Goal: Information Seeking & Learning: Learn about a topic

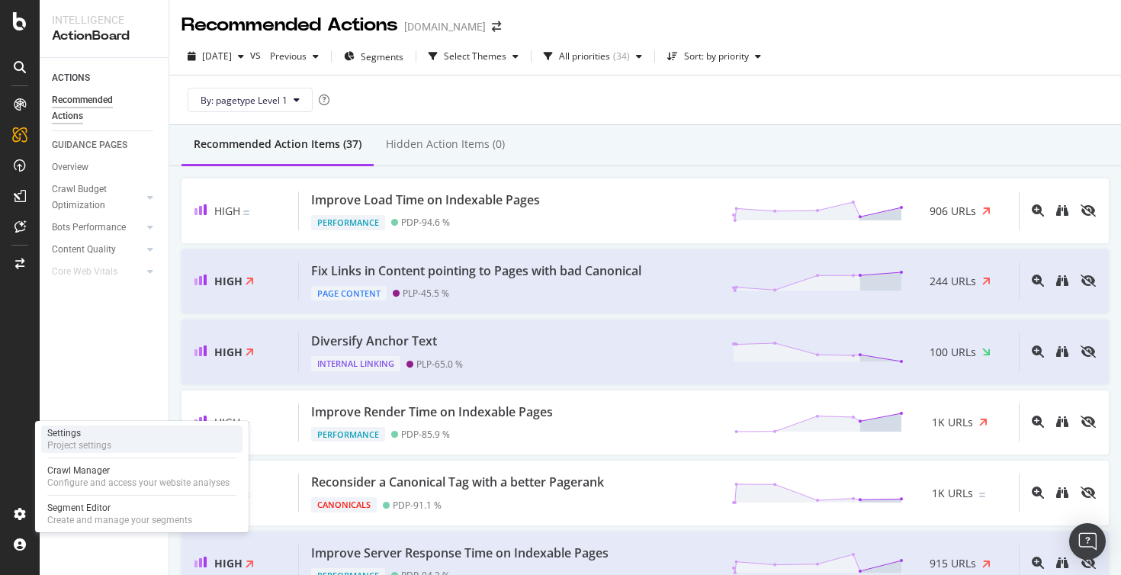
click at [96, 440] on div "Project settings" at bounding box center [79, 445] width 64 height 12
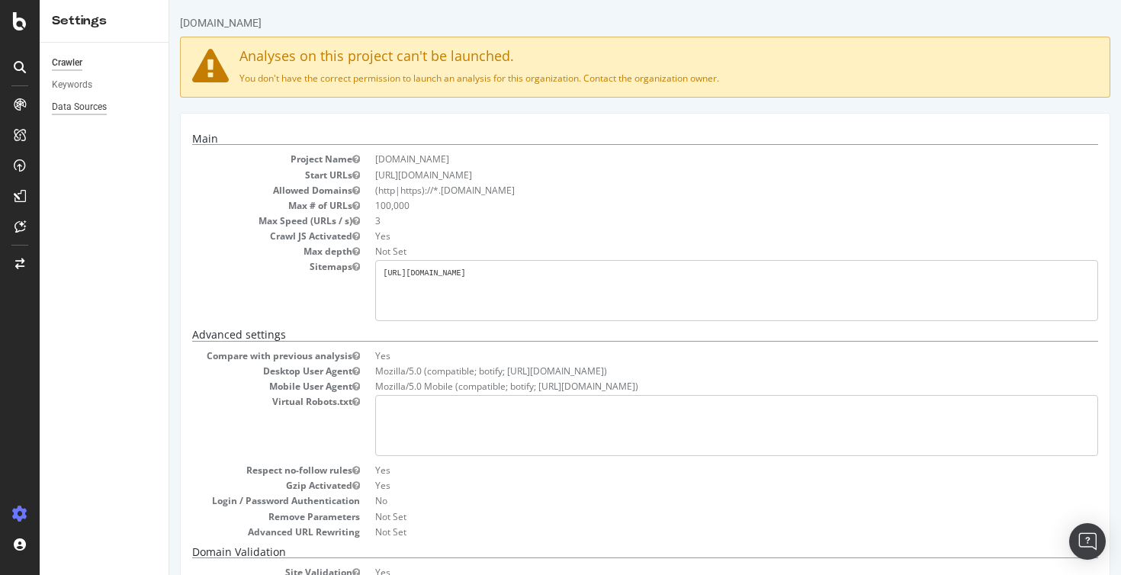
click at [94, 114] on div "Data Sources" at bounding box center [79, 107] width 55 height 16
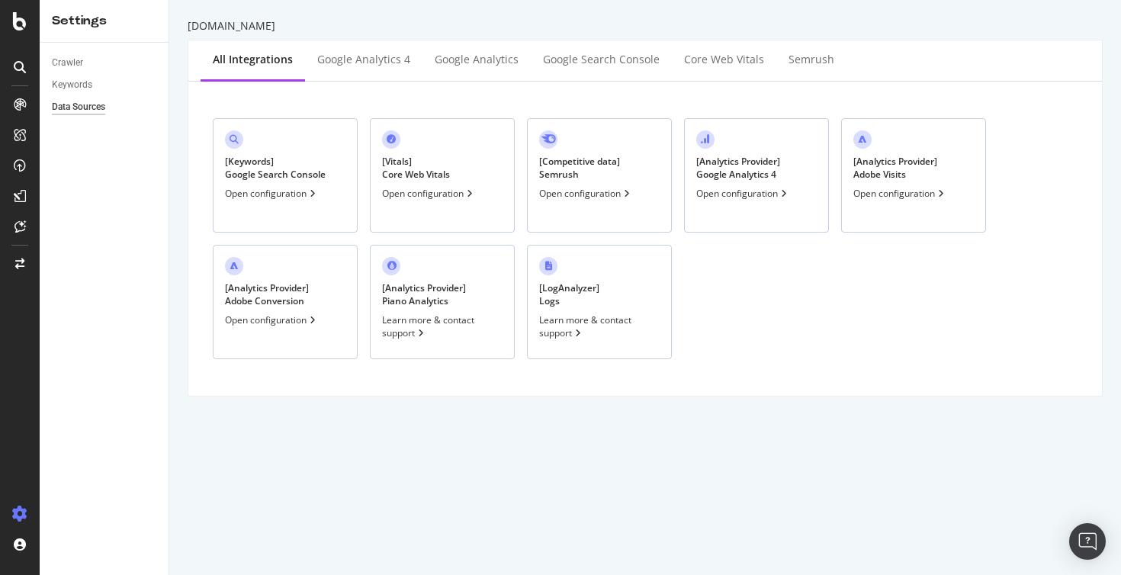
click at [630, 195] on icon at bounding box center [627, 193] width 6 height 9
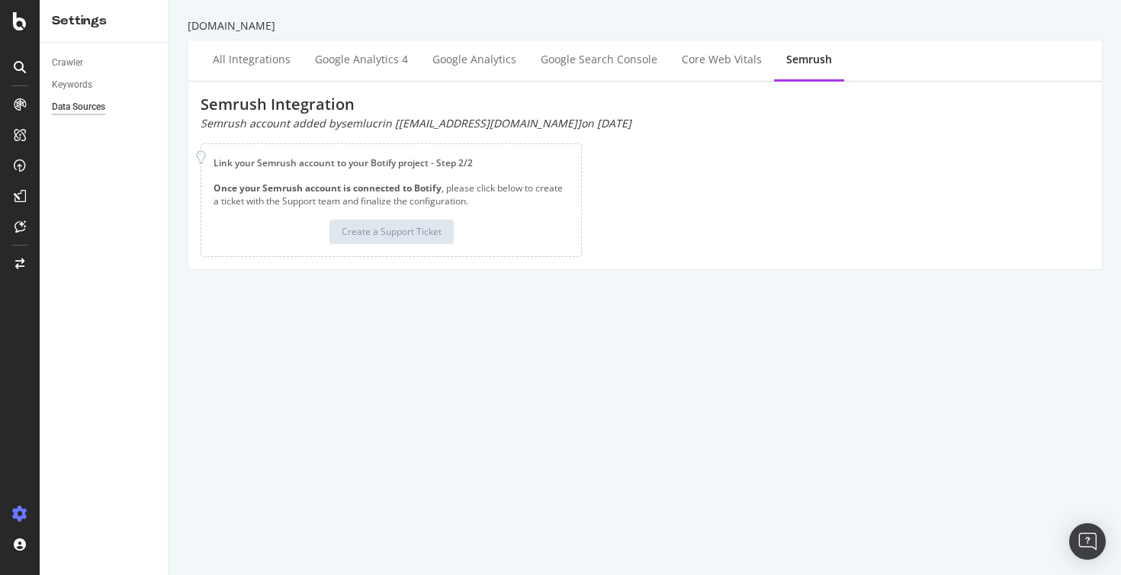
drag, startPoint x: 337, startPoint y: 124, endPoint x: 590, endPoint y: 124, distance: 253.2
click at [590, 124] on div "Semrush account added by semlucrin [sem@lucrin.com] on 2025-05-27" at bounding box center [645, 123] width 889 height 15
drag, startPoint x: 202, startPoint y: 119, endPoint x: 561, endPoint y: 114, distance: 359.3
click at [562, 114] on div "Semrush Integration Semrush account added by semlucrin [sem@lucrin.com] on 2025…" at bounding box center [645, 112] width 889 height 37
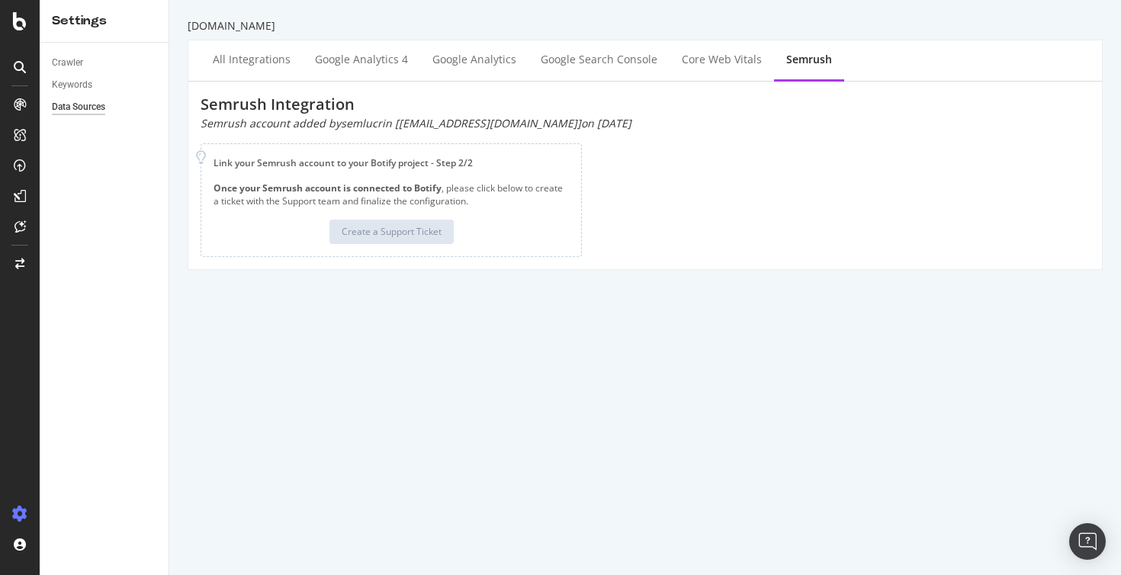
click at [567, 121] on div "Semrush account added by semlucrin [sem@lucrin.com] on 2025-05-27" at bounding box center [645, 123] width 889 height 15
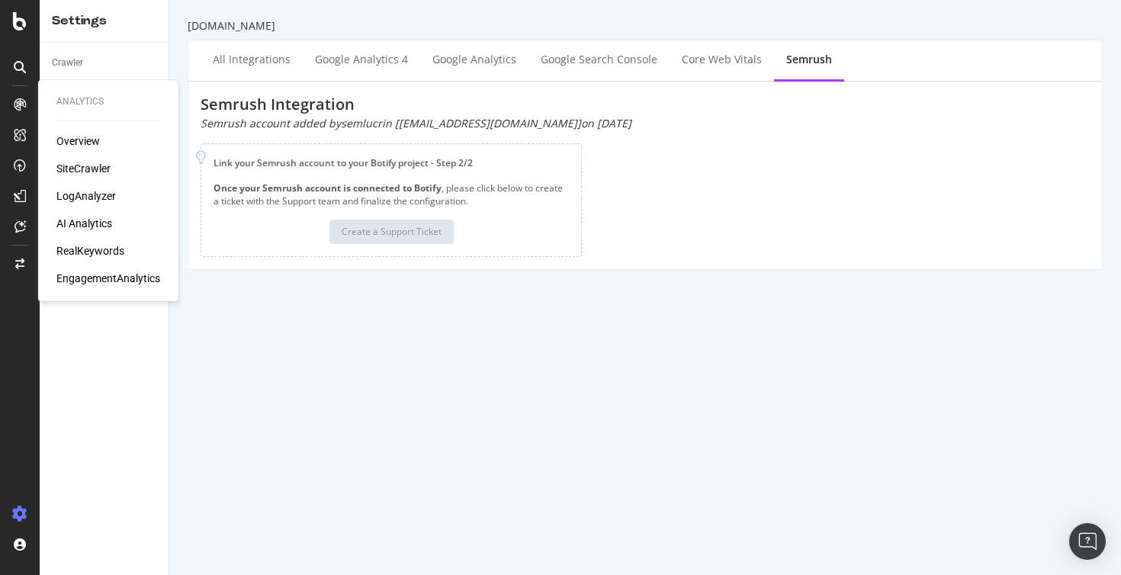
click at [20, 104] on icon at bounding box center [20, 104] width 12 height 12
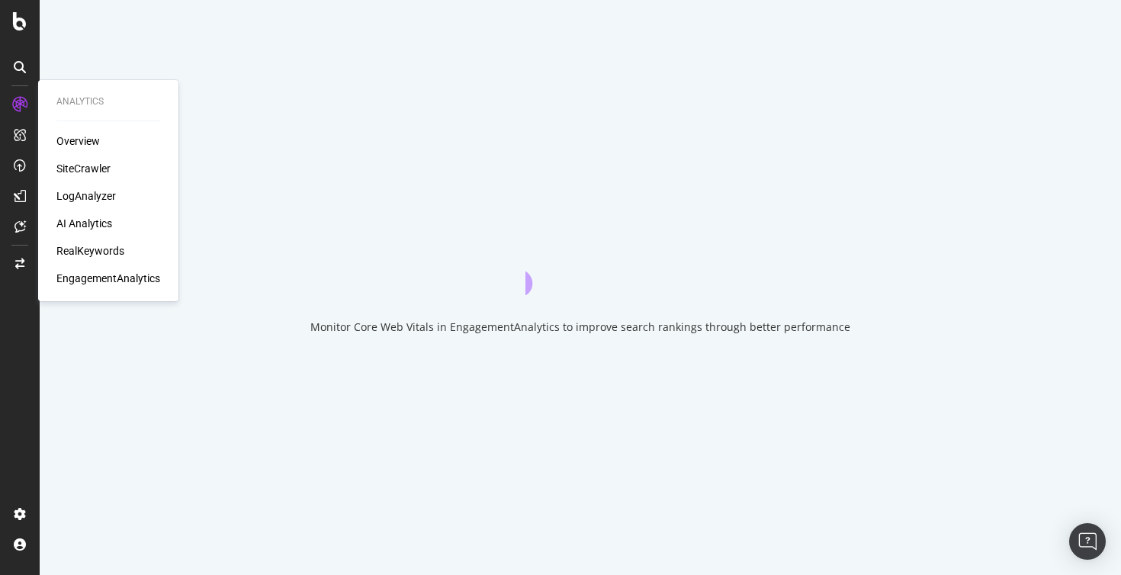
click at [82, 251] on div "RealKeywords" at bounding box center [90, 250] width 68 height 15
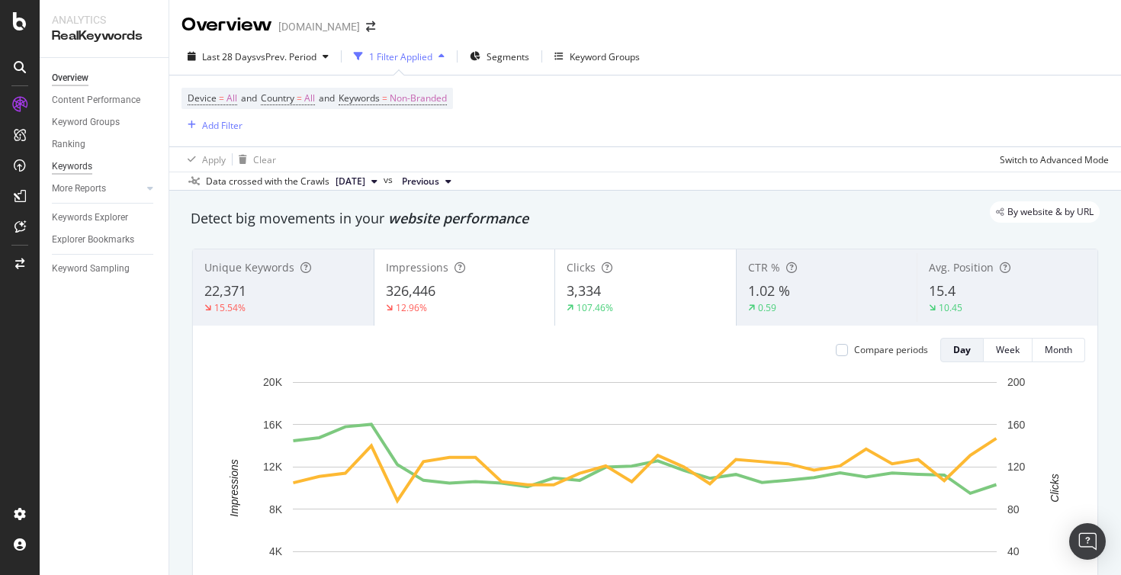
click at [79, 166] on div "Keywords" at bounding box center [72, 167] width 40 height 16
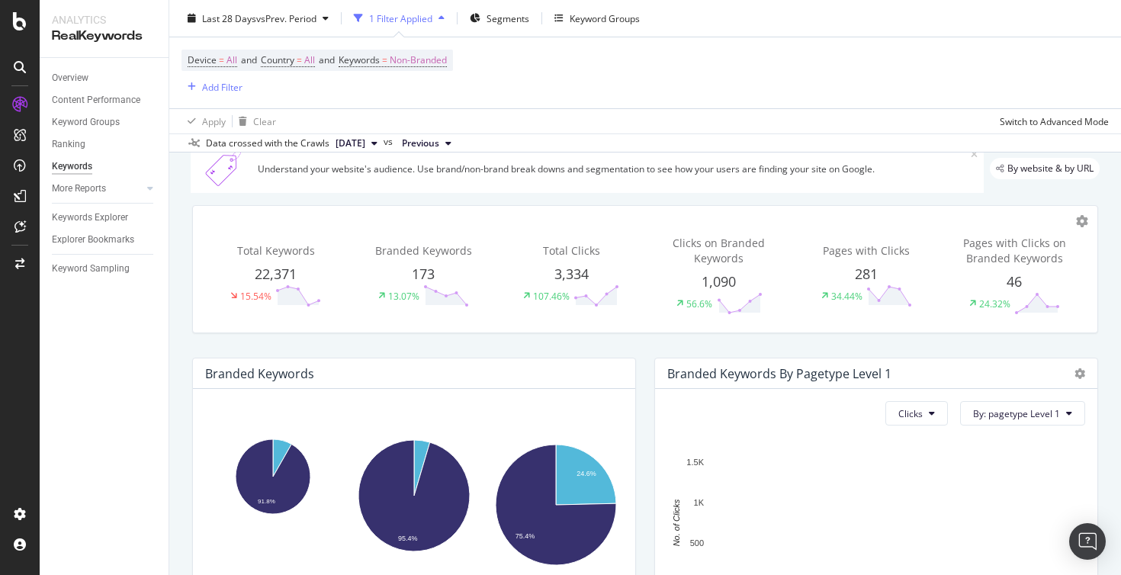
scroll to position [43, 0]
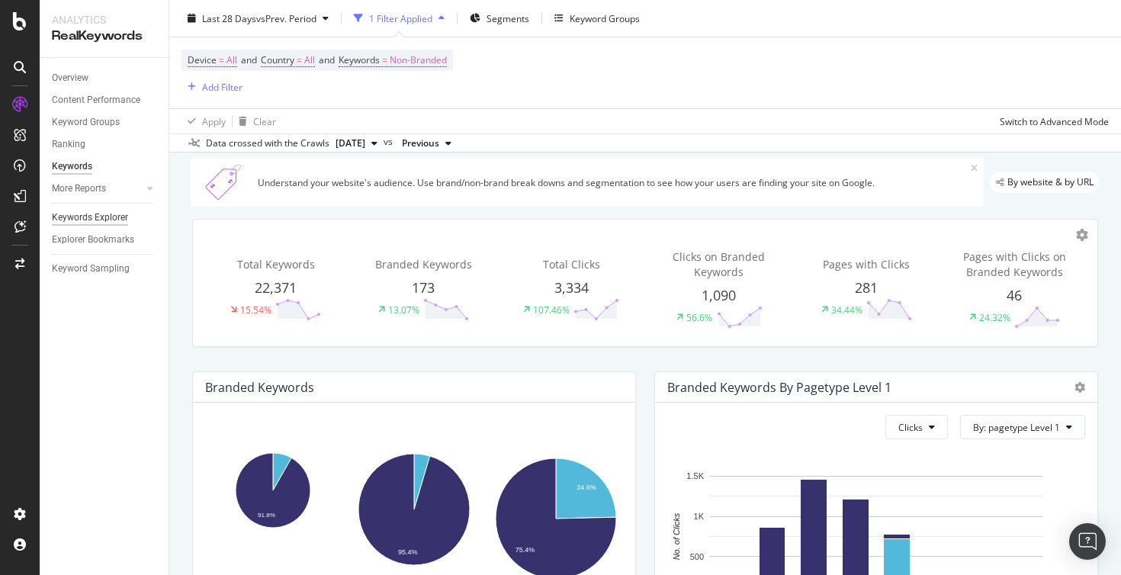
click at [117, 223] on div "Keywords Explorer" at bounding box center [90, 218] width 76 height 16
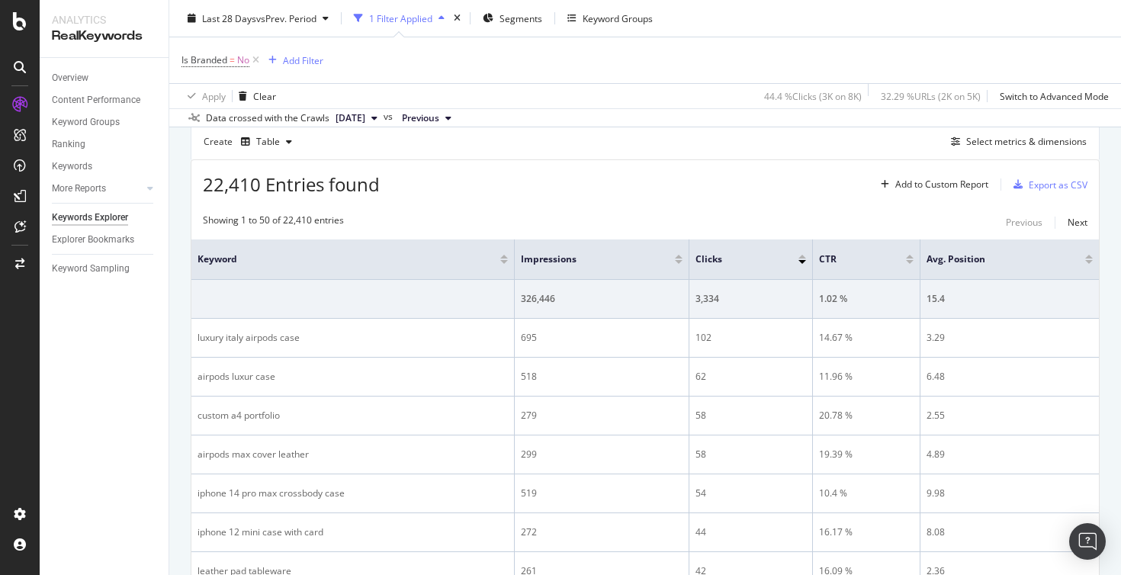
scroll to position [136, 0]
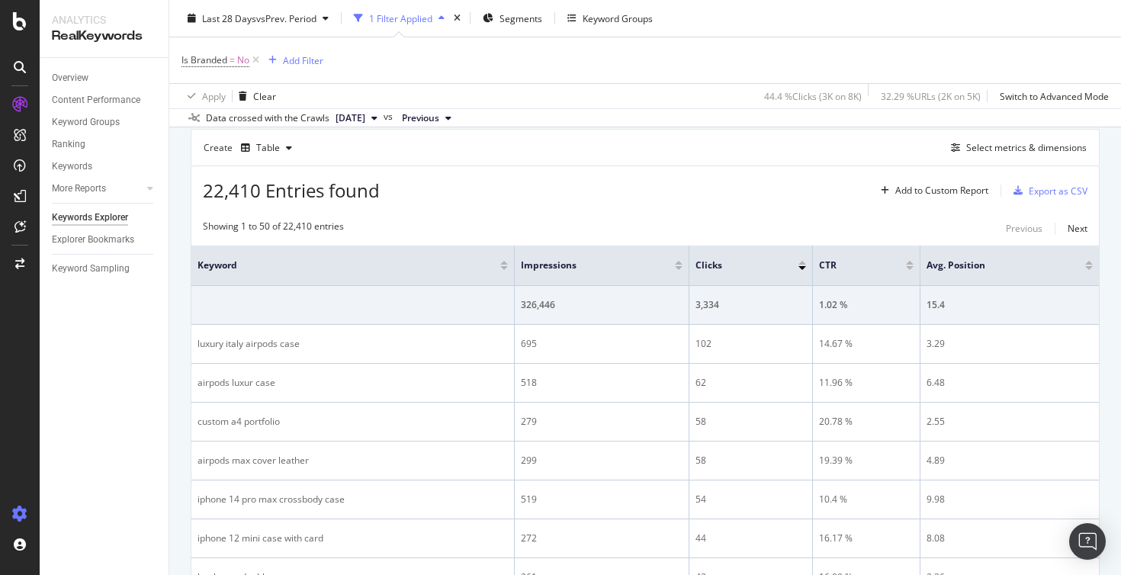
click at [21, 516] on icon at bounding box center [19, 513] width 15 height 15
click at [20, 512] on icon at bounding box center [19, 513] width 15 height 15
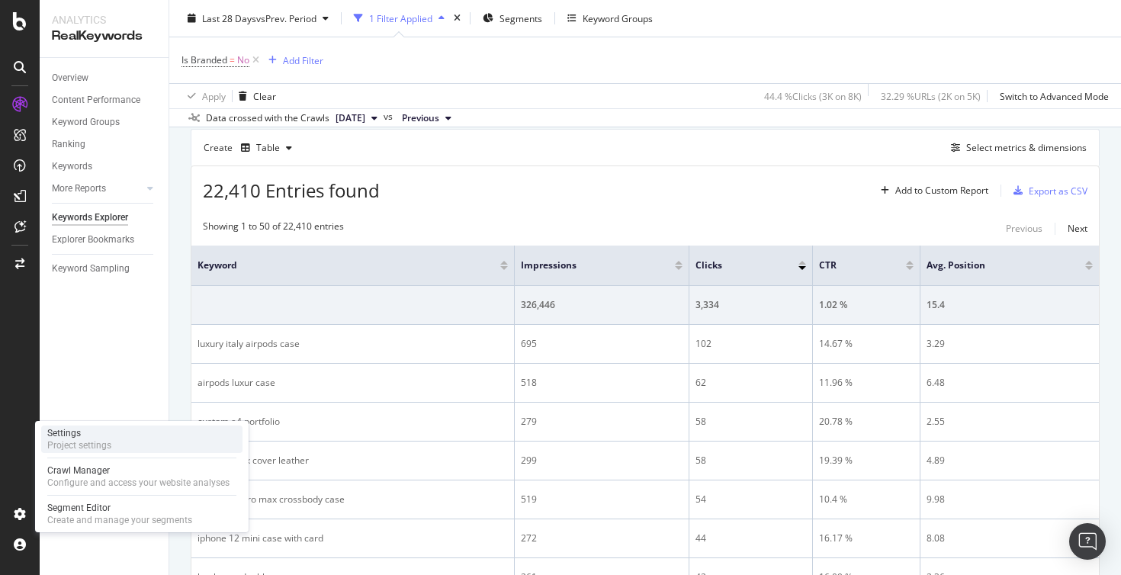
click at [107, 447] on div "Project settings" at bounding box center [79, 445] width 64 height 12
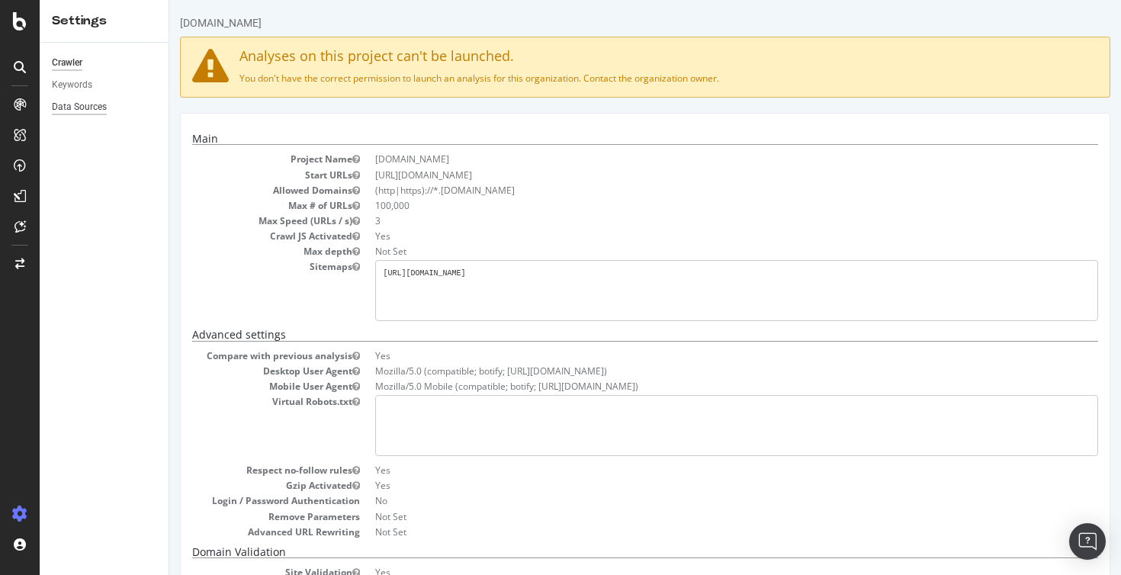
click at [88, 101] on div "Data Sources" at bounding box center [79, 107] width 55 height 16
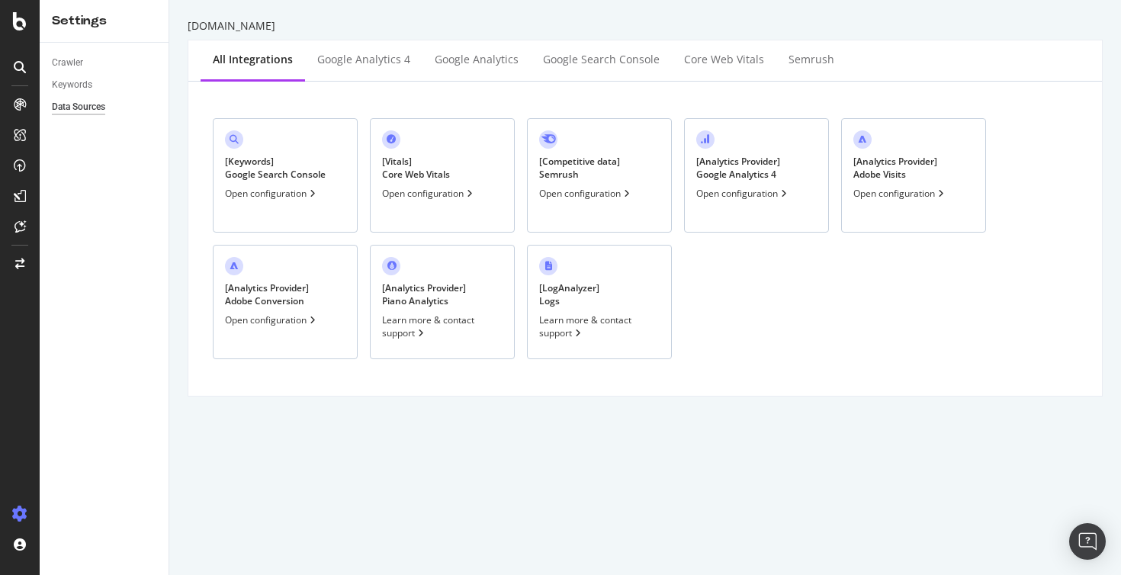
click at [630, 192] on icon at bounding box center [627, 193] width 6 height 9
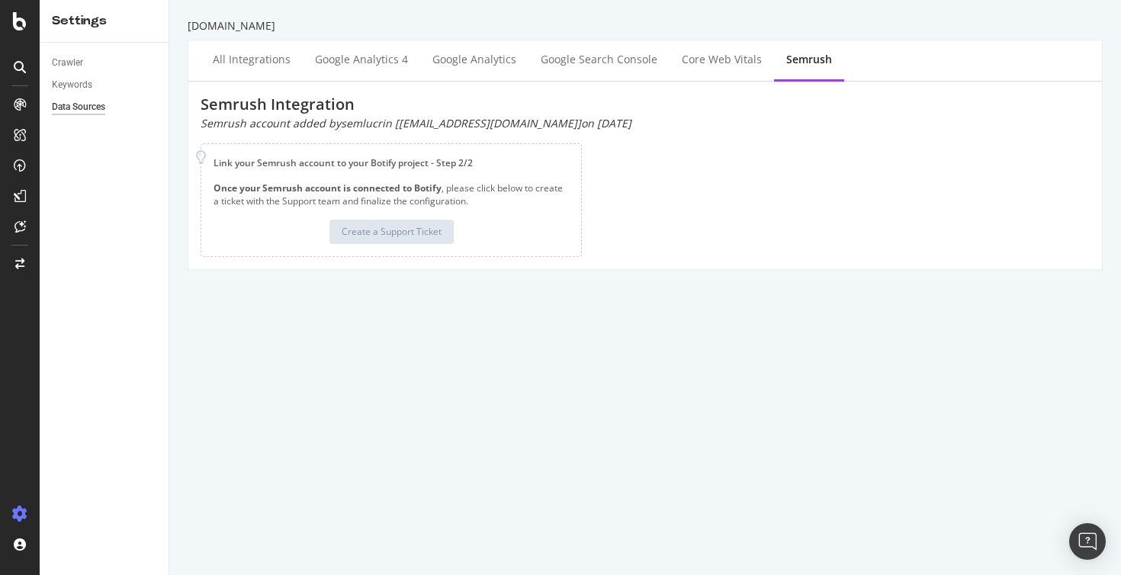
drag, startPoint x: 557, startPoint y: 120, endPoint x: 503, endPoint y: 118, distance: 54.2
click at [503, 118] on div "Semrush account added by semlucrin [sem@lucrin.com] on 2025-05-27" at bounding box center [645, 123] width 889 height 15
click at [603, 135] on div "Semrush Integration Semrush account added by semlucrin [sem@lucrin.com] on 2025…" at bounding box center [645, 175] width 889 height 163
click at [342, 68] on div "Google Analytics 4" at bounding box center [361, 61] width 117 height 42
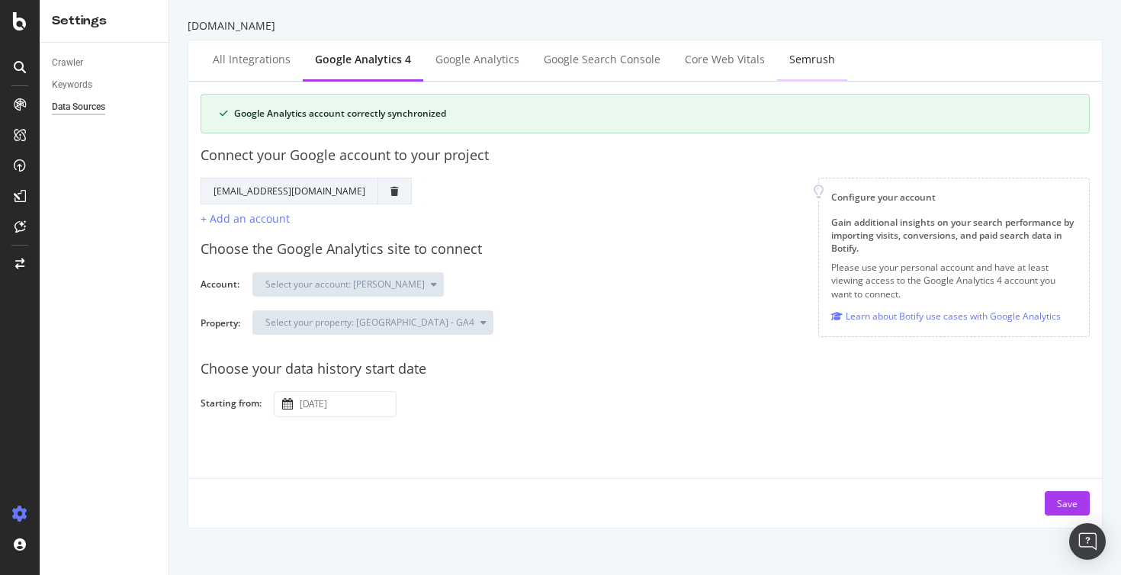
click at [779, 71] on div "Semrush" at bounding box center [812, 61] width 70 height 42
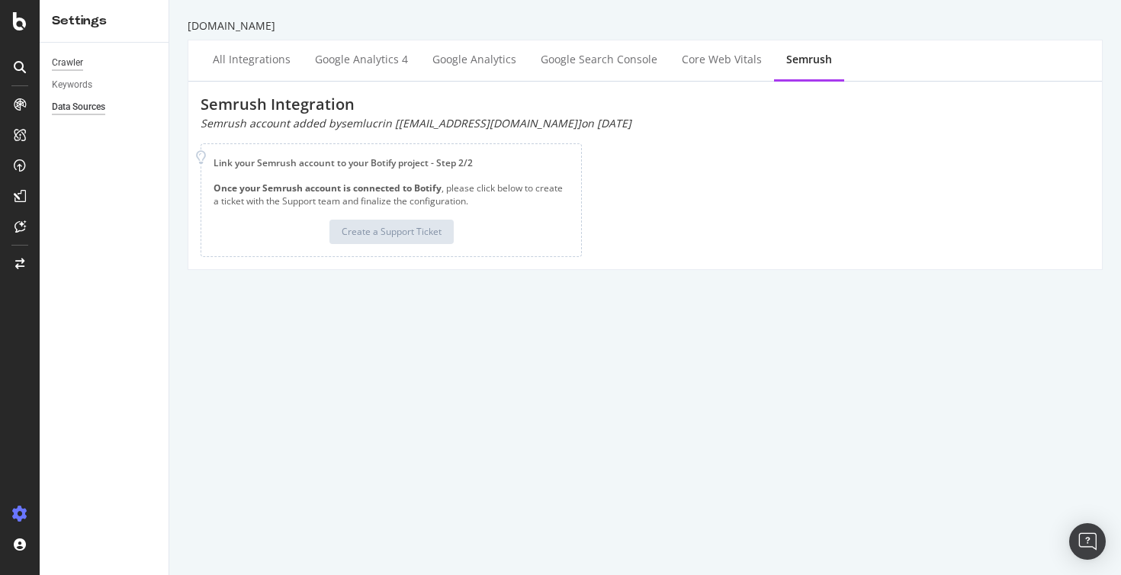
click at [74, 63] on div "Crawler" at bounding box center [67, 63] width 31 height 16
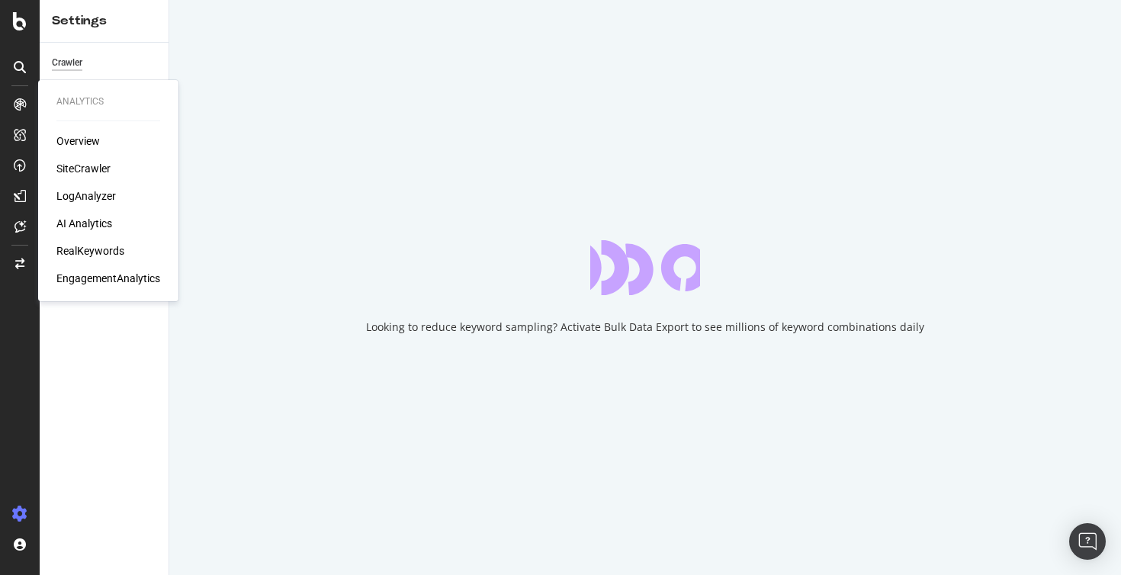
click at [17, 98] on div at bounding box center [20, 104] width 24 height 24
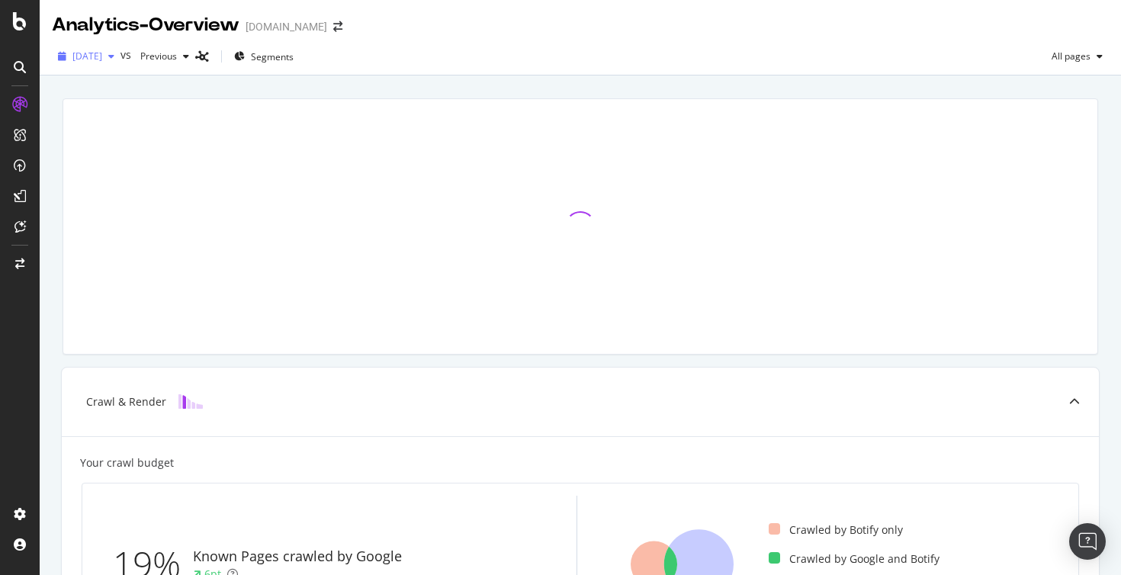
click at [121, 57] on div "button" at bounding box center [111, 56] width 18 height 9
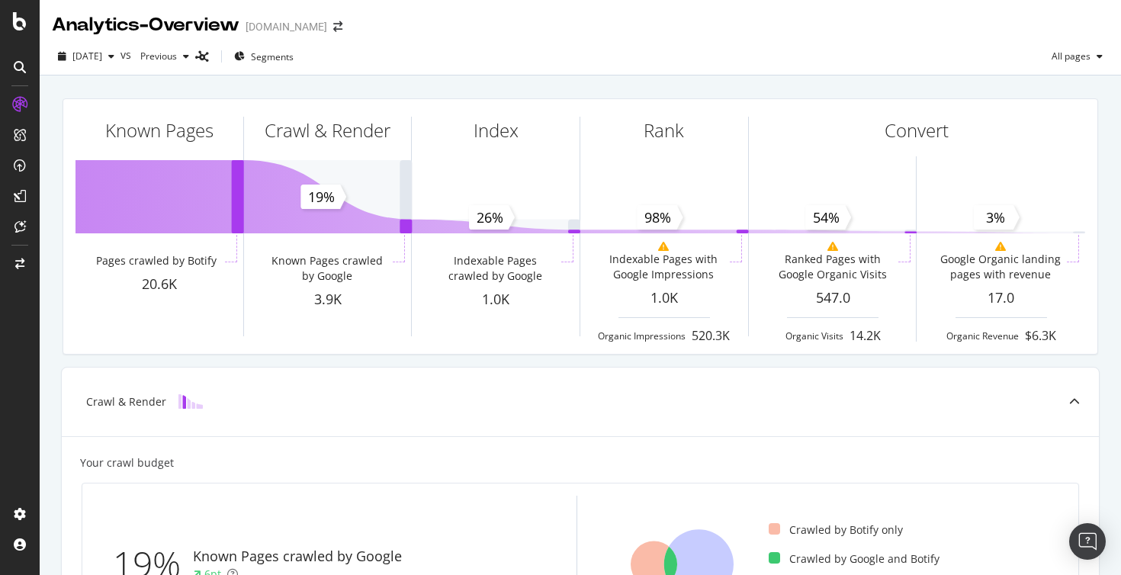
click at [306, 90] on div "Known Pages Pages crawled by Botify 20.6K Crawl & Render Known Pages crawled by…" at bounding box center [580, 226] width 1054 height 281
click at [24, 23] on icon at bounding box center [20, 21] width 14 height 18
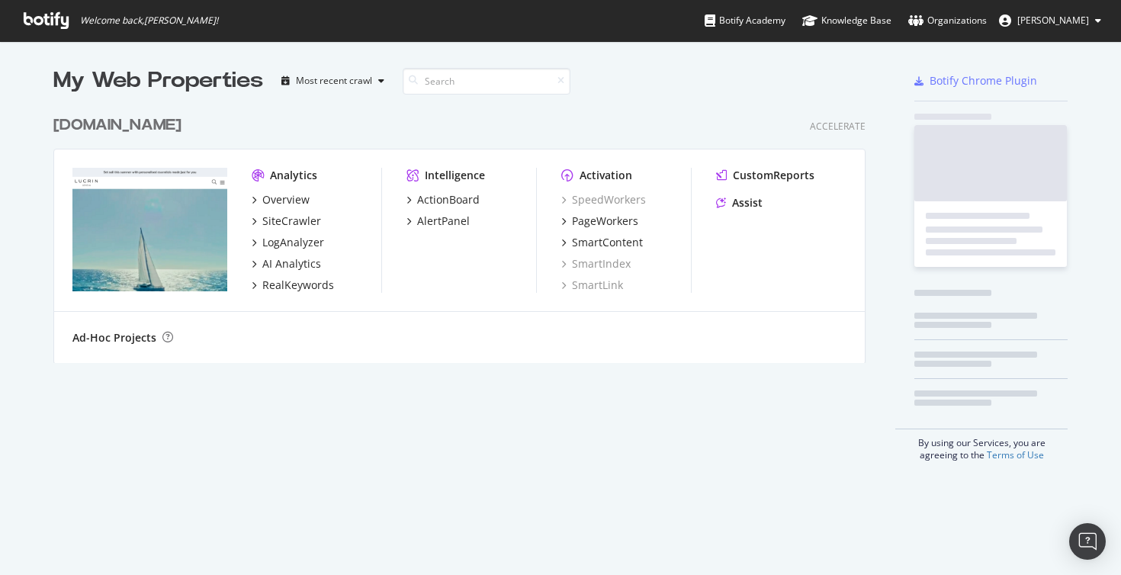
scroll to position [267, 824]
click at [595, 243] on div "SmartContent" at bounding box center [607, 242] width 71 height 15
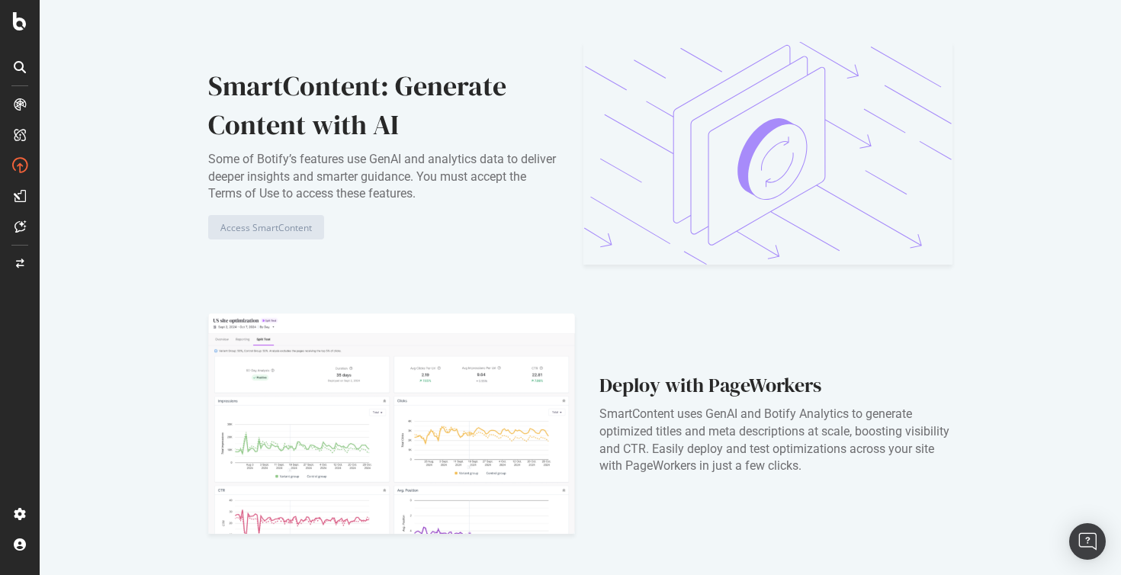
click at [315, 90] on div "SmartContent: Generate Content with AI" at bounding box center [383, 105] width 351 height 79
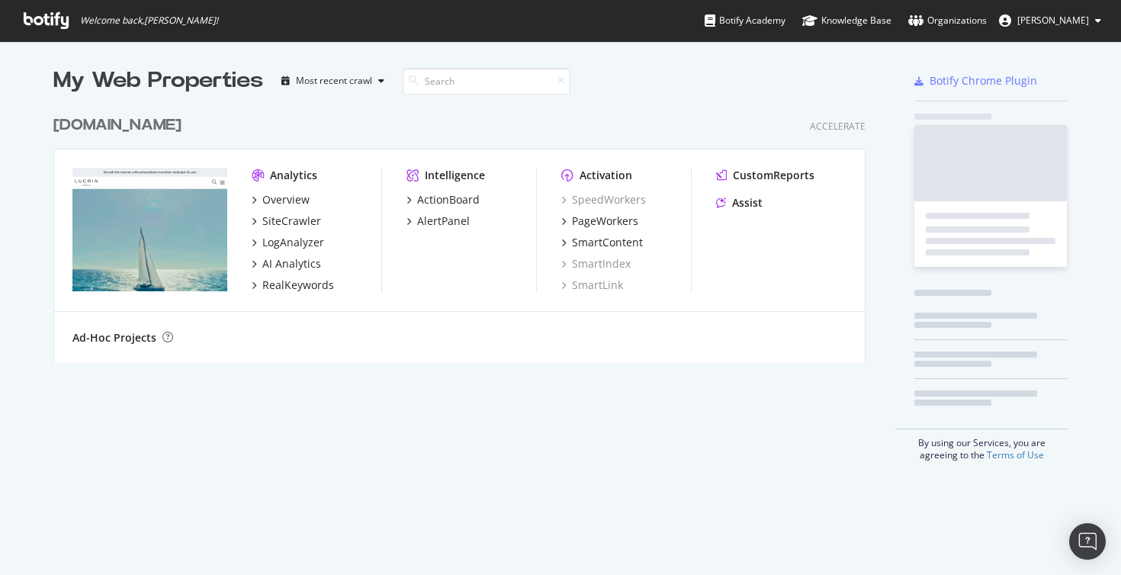
scroll to position [575, 1121]
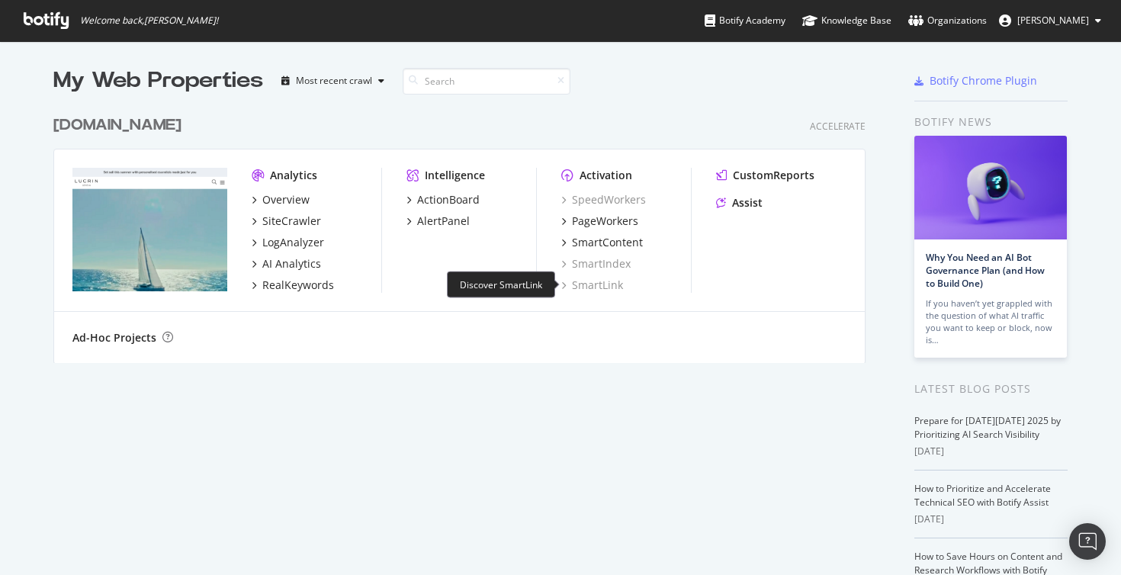
click at [590, 284] on div "SmartLink" at bounding box center [592, 285] width 62 height 15
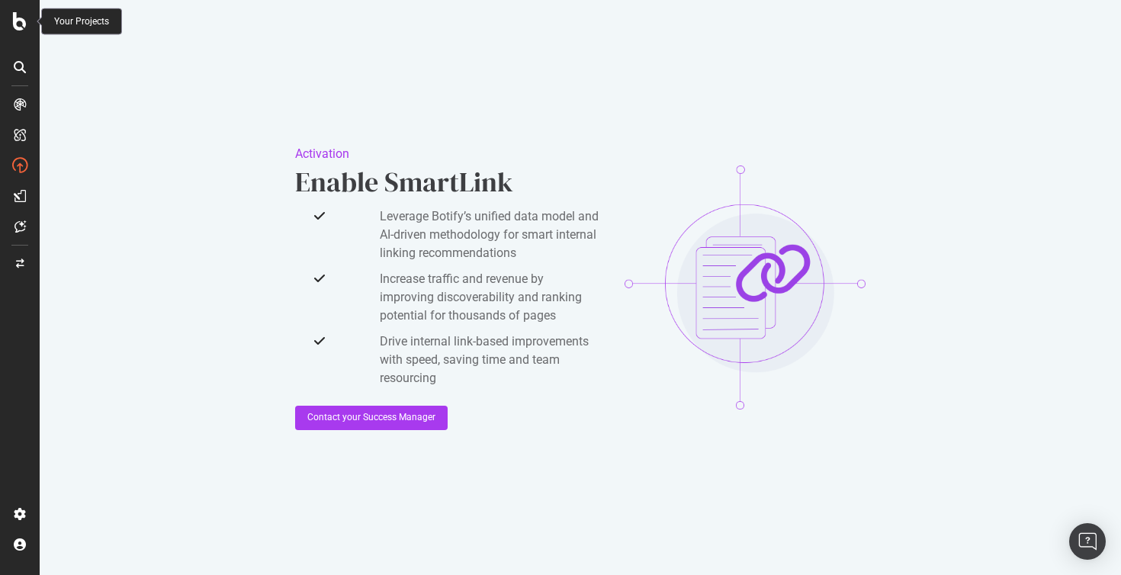
click at [16, 22] on icon at bounding box center [20, 21] width 14 height 18
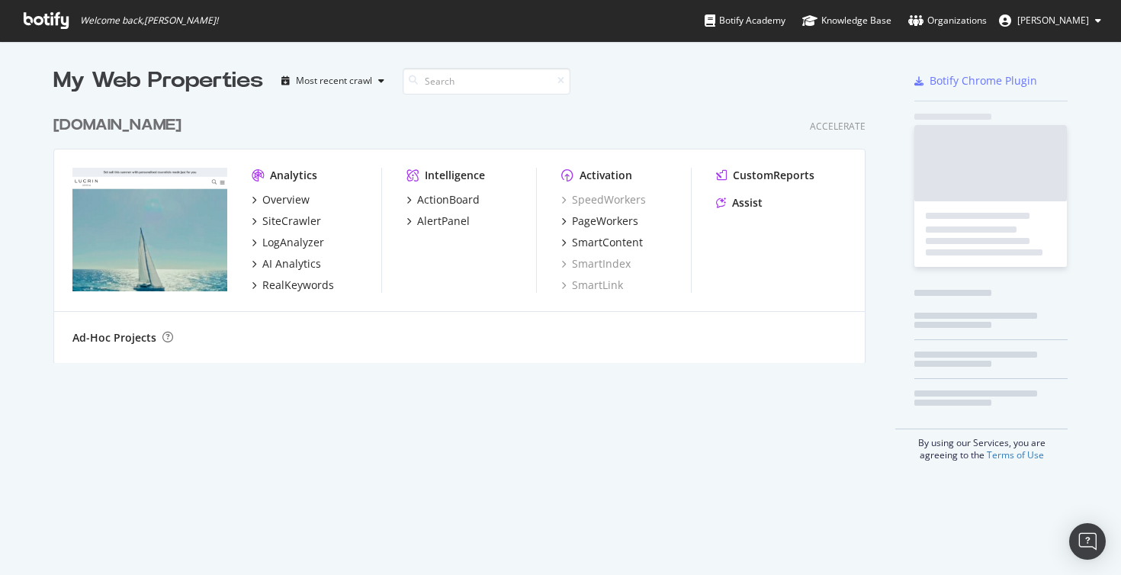
scroll to position [575, 1121]
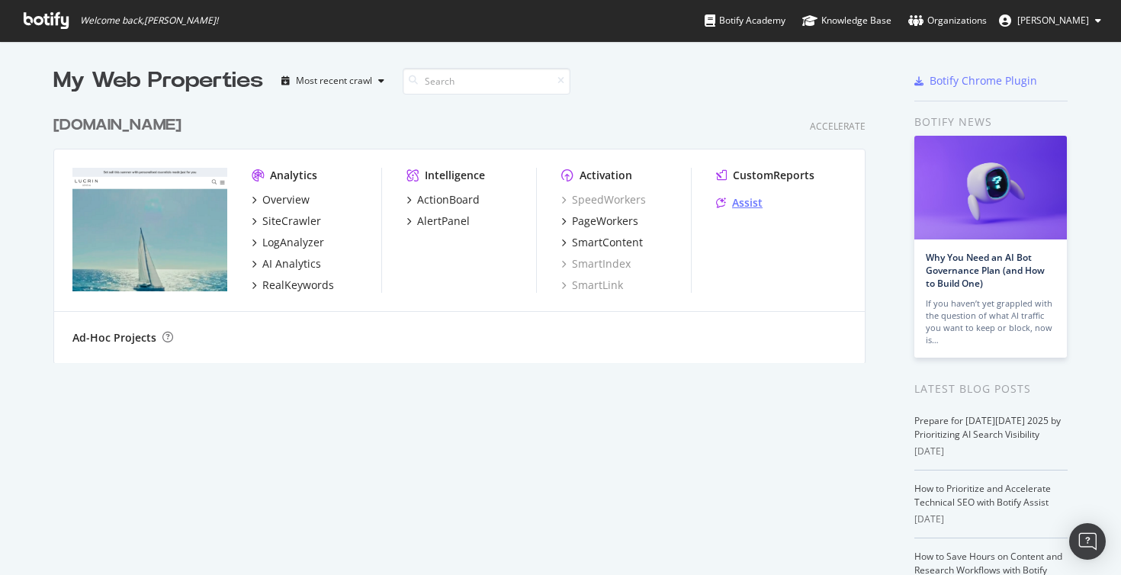
click at [746, 203] on div "Assist" at bounding box center [747, 202] width 31 height 15
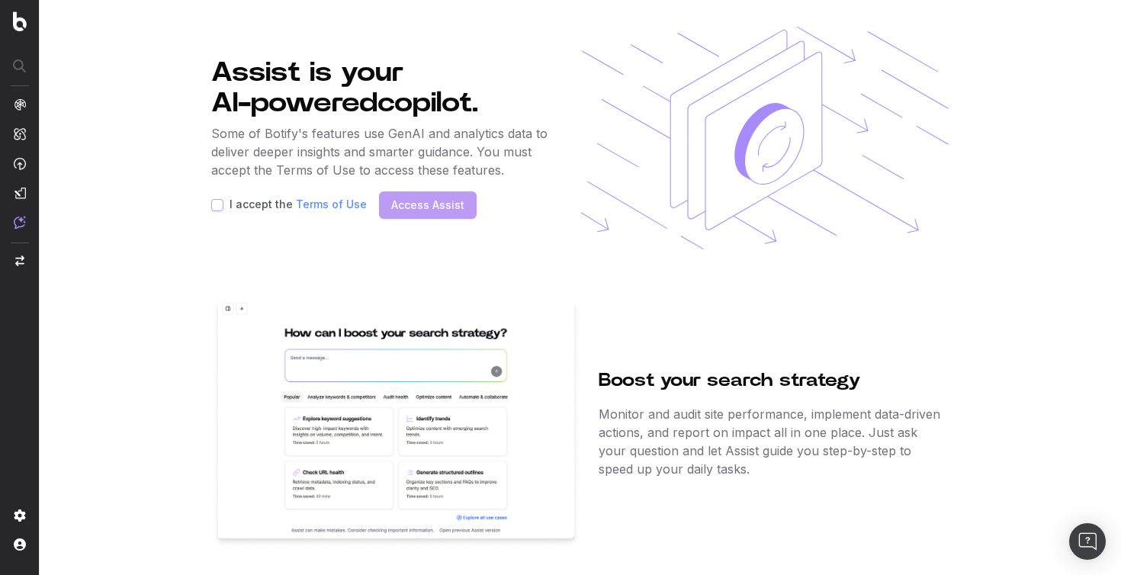
click at [268, 262] on div "Assist is your AI-powered copilot. Some of Botify's features use GenAI and anal…" at bounding box center [580, 288] width 738 height 522
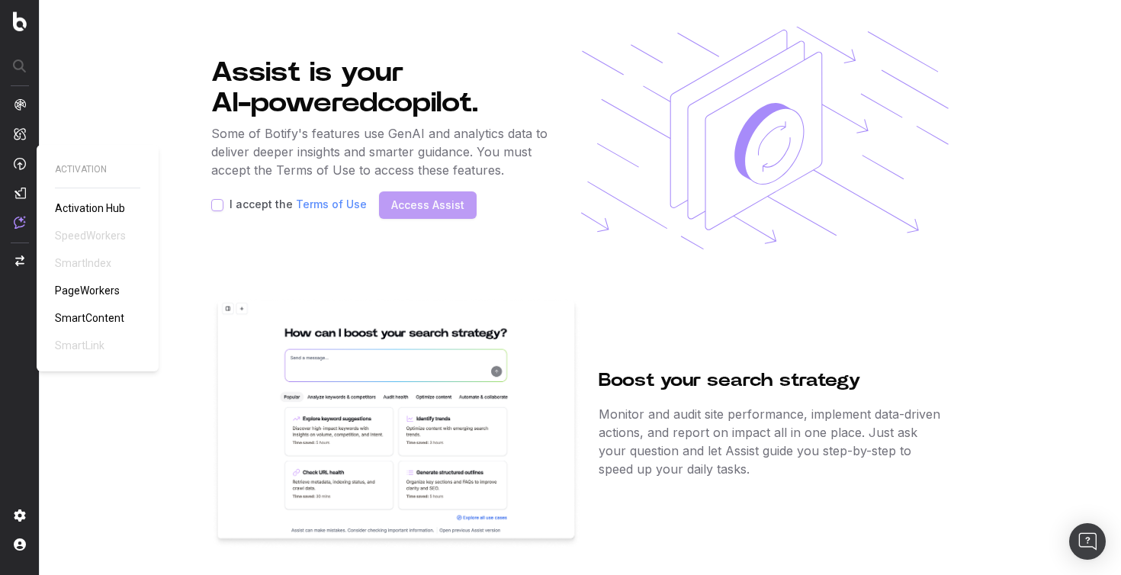
click at [98, 297] on link "PageWorkers" at bounding box center [90, 290] width 71 height 15
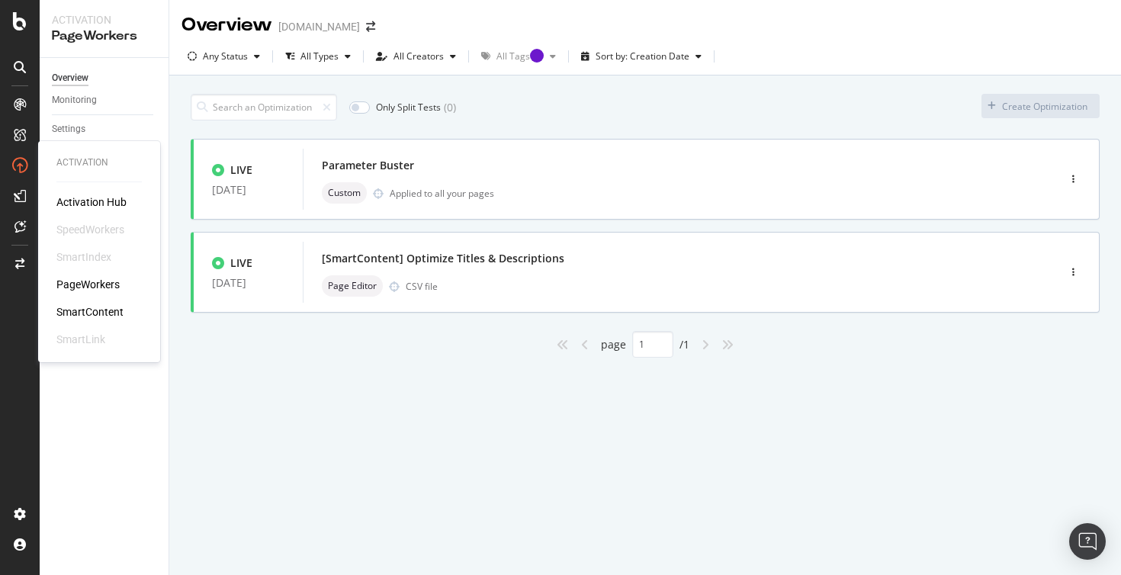
click at [88, 278] on div "PageWorkers" at bounding box center [87, 284] width 63 height 15
click at [22, 226] on icon at bounding box center [19, 226] width 11 height 12
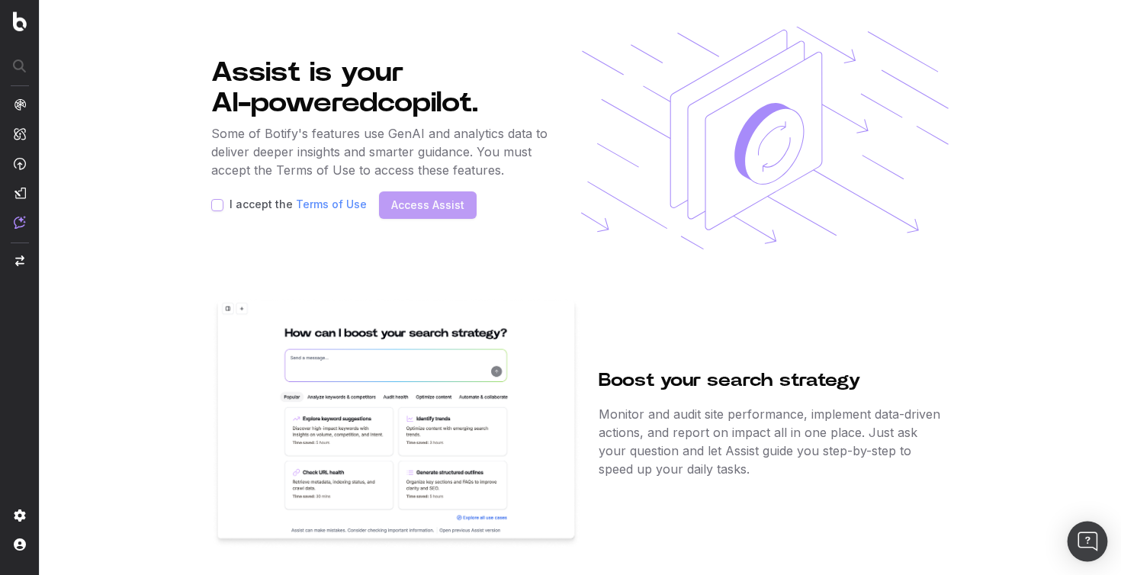
click at [1084, 549] on img "Open Intercom Messenger" at bounding box center [1088, 542] width 20 height 20
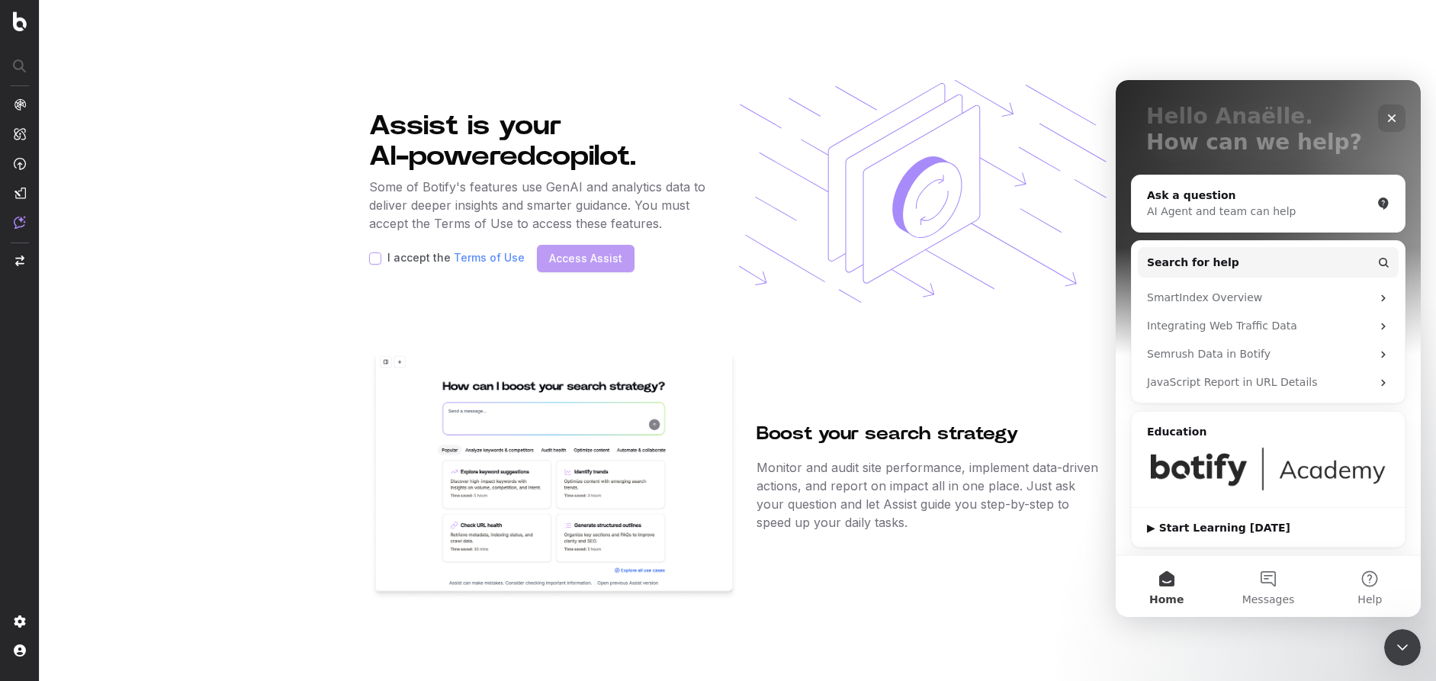
scroll to position [85, 0]
